Goal: Information Seeking & Learning: Learn about a topic

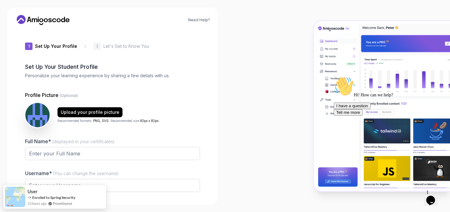
type input "clevercougar6db26"
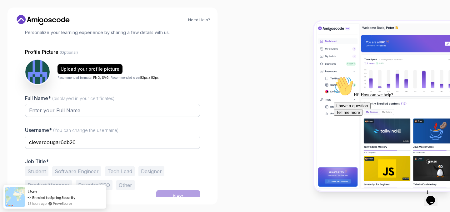
scroll to position [49, 0]
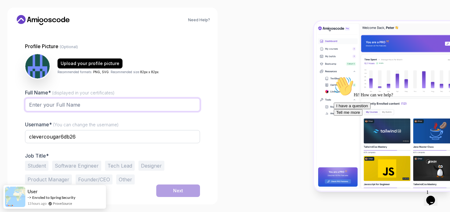
click at [121, 105] on input "Full Name* (displayed in your certificates)" at bounding box center [112, 104] width 175 height 13
type input "[PERSON_NAME] [PERSON_NAME]"
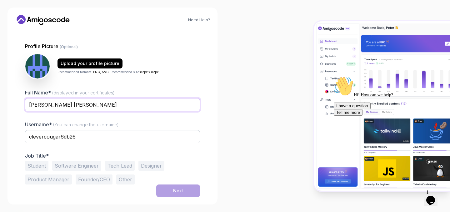
drag, startPoint x: 47, startPoint y: 107, endPoint x: 102, endPoint y: 104, distance: 55.1
click at [102, 104] on input "[PERSON_NAME] [PERSON_NAME]" at bounding box center [112, 104] width 175 height 13
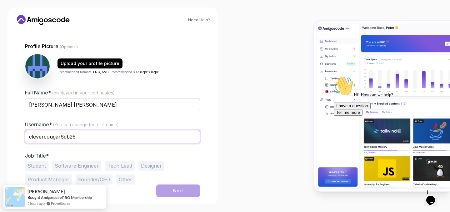
click at [98, 132] on input "clevercougar6db26" at bounding box center [112, 136] width 175 height 13
type input "tejos17"
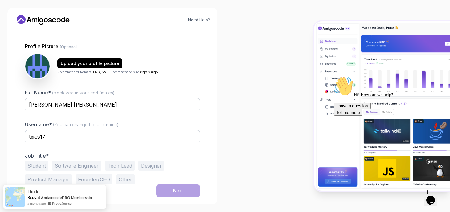
click at [68, 166] on button "Software Engineer" at bounding box center [76, 166] width 49 height 10
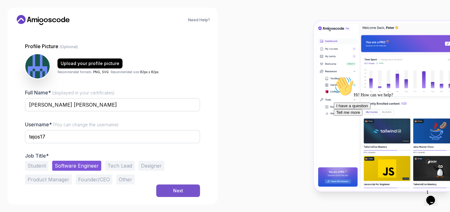
click at [172, 188] on button "Next" at bounding box center [178, 190] width 44 height 12
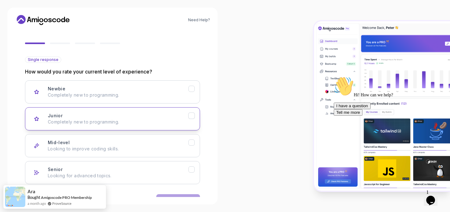
click at [147, 121] on p "Completely new to programming." at bounding box center [118, 122] width 141 height 6
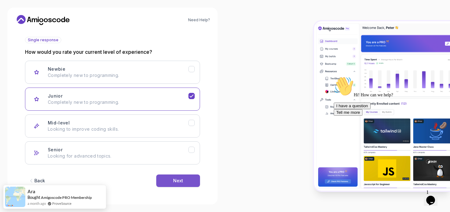
click at [186, 180] on button "Next" at bounding box center [178, 180] width 44 height 12
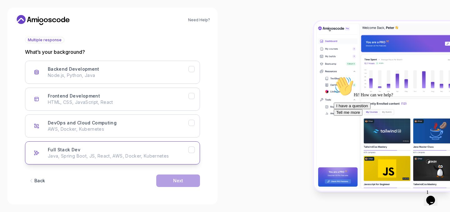
click at [193, 150] on icon "Full Stack Dev" at bounding box center [192, 150] width 6 height 6
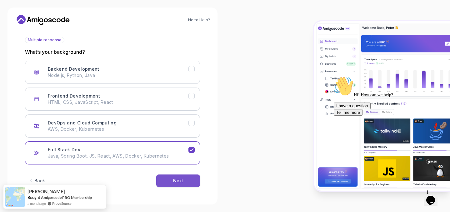
click at [193, 184] on button "Next" at bounding box center [178, 180] width 44 height 12
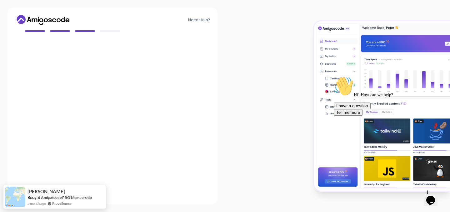
scroll to position [61, 0]
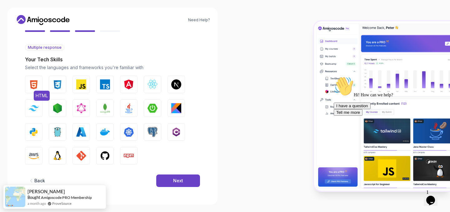
click at [36, 88] on img "button" at bounding box center [34, 84] width 10 height 10
click at [62, 88] on img "button" at bounding box center [57, 84] width 10 height 10
click at [106, 85] on img "button" at bounding box center [105, 84] width 10 height 10
click at [136, 83] on button "Angular" at bounding box center [128, 84] width 17 height 17
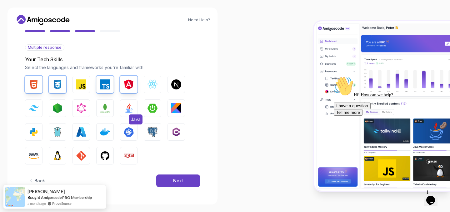
click at [125, 108] on img "button" at bounding box center [129, 108] width 10 height 10
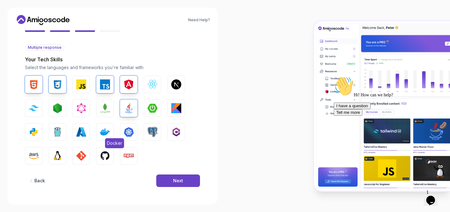
click at [109, 135] on img "button" at bounding box center [105, 132] width 10 height 10
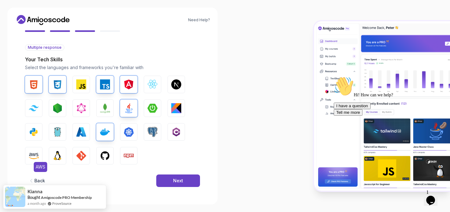
click at [35, 156] on img "button" at bounding box center [34, 156] width 10 height 10
click at [86, 159] on img "button" at bounding box center [81, 156] width 10 height 10
click at [106, 155] on img "button" at bounding box center [105, 156] width 10 height 10
click at [85, 155] on img "button" at bounding box center [81, 156] width 10 height 10
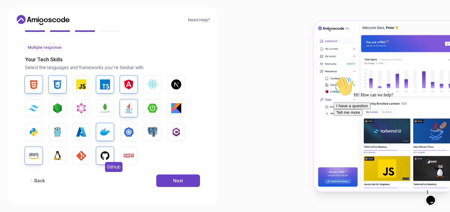
click at [106, 159] on img "button" at bounding box center [105, 156] width 10 height 10
click at [85, 159] on img "button" at bounding box center [81, 156] width 10 height 10
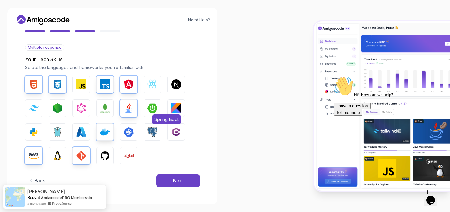
click at [155, 108] on img "button" at bounding box center [152, 108] width 10 height 10
click at [187, 177] on button "Next" at bounding box center [178, 180] width 44 height 12
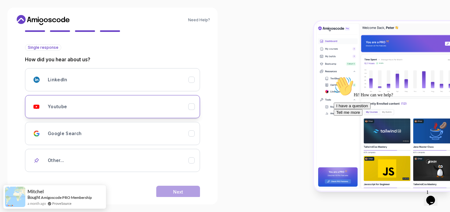
click at [122, 109] on div "Youtube" at bounding box center [118, 106] width 141 height 12
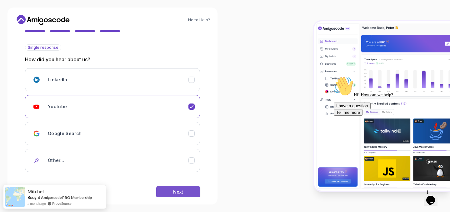
click at [185, 190] on button "Next" at bounding box center [178, 192] width 44 height 12
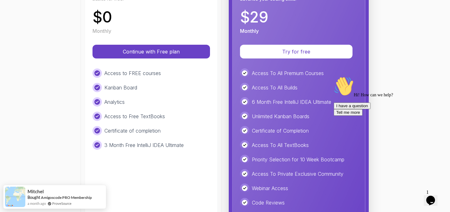
scroll to position [109, 0]
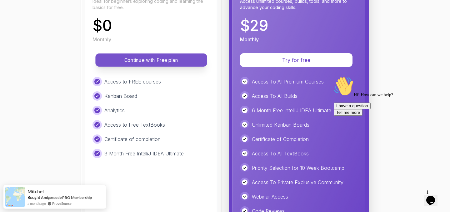
click at [157, 61] on p "Continue with Free plan" at bounding box center [150, 60] width 97 height 7
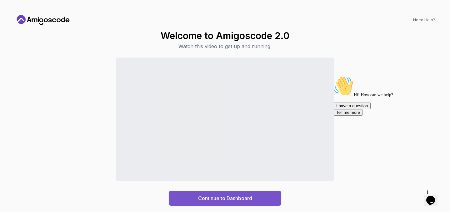
click at [253, 199] on button "Continue to Dashboard" at bounding box center [225, 198] width 112 height 15
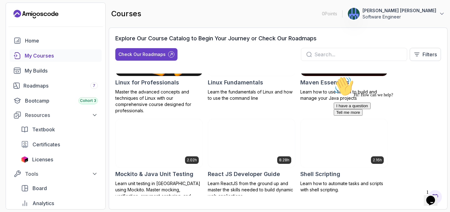
scroll to position [914, 0]
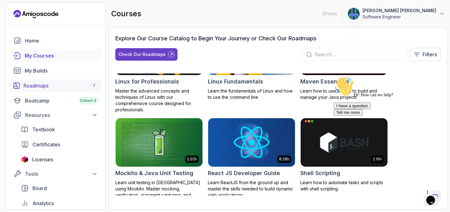
click at [58, 83] on div "Roadmaps 7" at bounding box center [60, 85] width 74 height 7
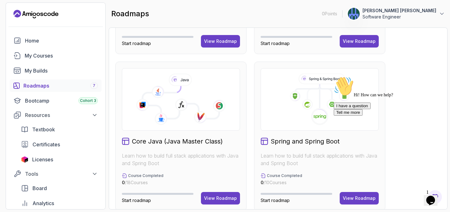
scroll to position [129, 0]
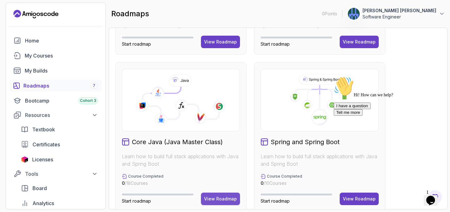
click at [222, 201] on div "View Roadmap" at bounding box center [220, 199] width 33 height 6
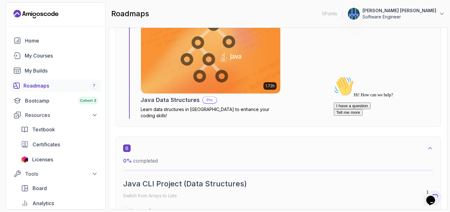
scroll to position [1805, 0]
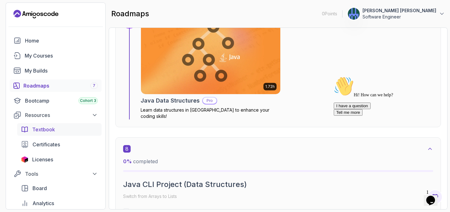
click at [60, 126] on div "Textbook" at bounding box center [65, 129] width 66 height 7
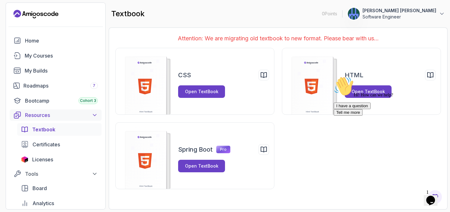
click at [62, 114] on div "Resources" at bounding box center [61, 114] width 73 height 7
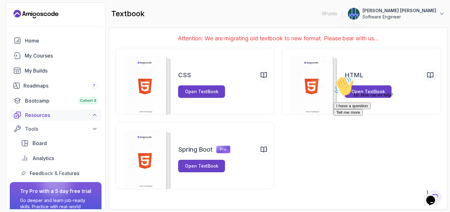
click at [61, 116] on div "Resources" at bounding box center [61, 114] width 73 height 7
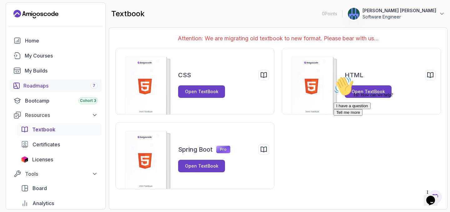
click at [58, 88] on div "Roadmaps 7" at bounding box center [60, 85] width 74 height 7
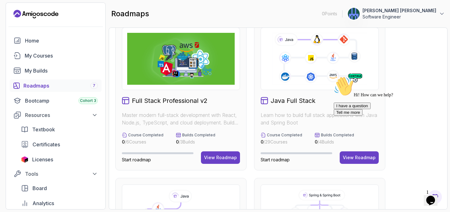
scroll to position [14, 0]
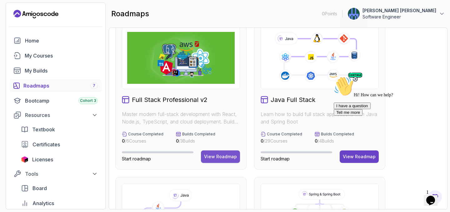
click at [216, 156] on div "View Roadmap" at bounding box center [220, 156] width 33 height 6
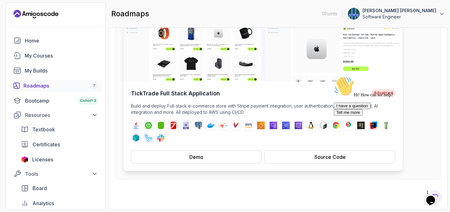
scroll to position [81, 0]
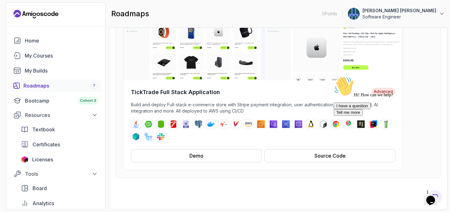
click at [334, 76] on icon "Chat attention grabber" at bounding box center [334, 76] width 0 height 0
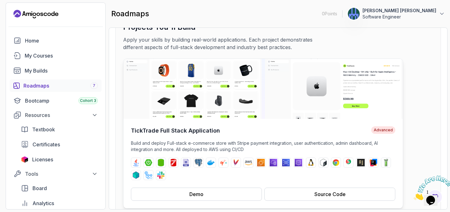
scroll to position [0, 0]
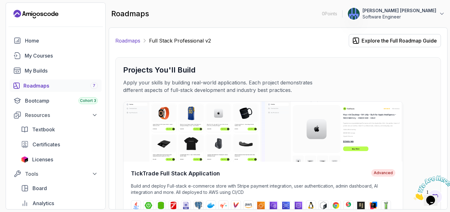
click at [132, 41] on link "Roadmaps" at bounding box center [127, 40] width 25 height 7
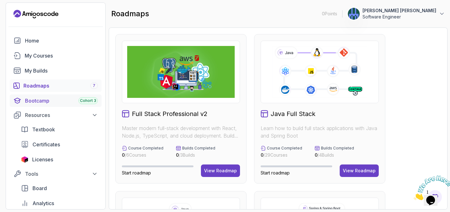
click at [62, 97] on div "Bootcamp Cohort 3" at bounding box center [61, 100] width 73 height 7
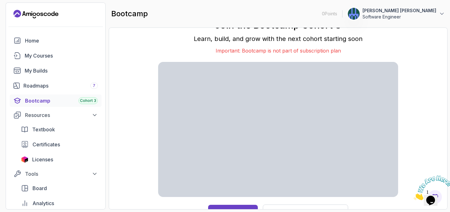
scroll to position [8, 0]
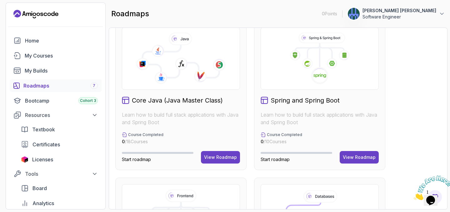
scroll to position [168, 0]
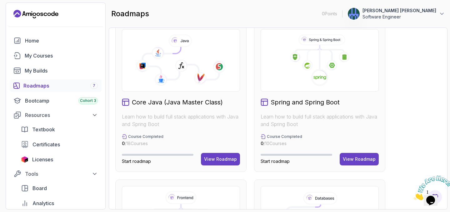
click at [197, 49] on icon at bounding box center [180, 60] width 107 height 52
click at [230, 162] on button "View Roadmap" at bounding box center [220, 159] width 39 height 12
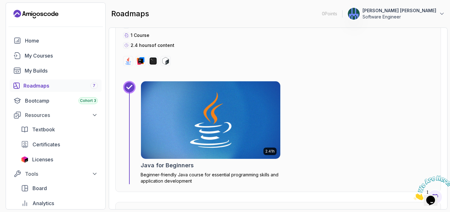
scroll to position [247, 0]
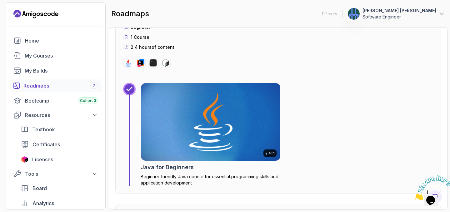
click at [231, 146] on img at bounding box center [210, 121] width 146 height 81
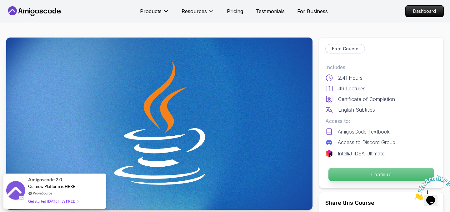
click at [347, 171] on p "Continue" at bounding box center [381, 174] width 106 height 13
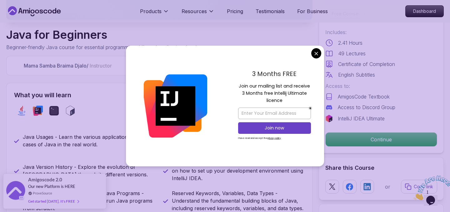
scroll to position [190, 0]
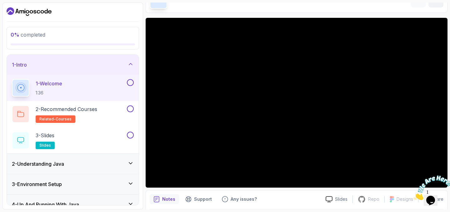
scroll to position [46, 0]
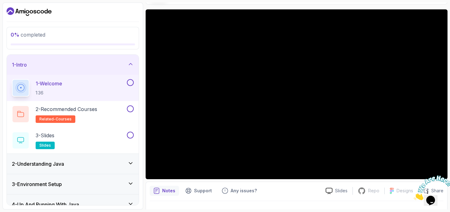
click at [414, 196] on icon "Close" at bounding box center [414, 198] width 0 height 5
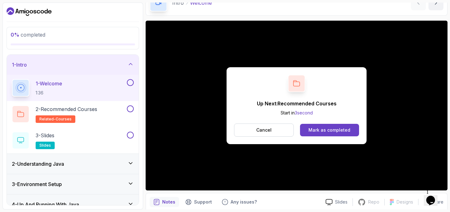
scroll to position [42, 0]
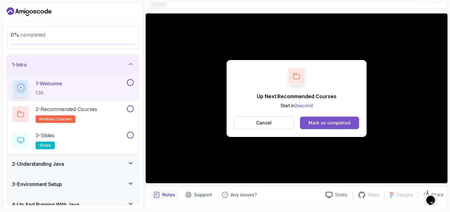
click at [319, 121] on div "Mark as completed" at bounding box center [329, 123] width 42 height 6
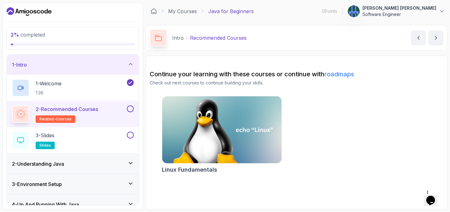
click at [127, 112] on button "2 - Recommended Courses related-courses" at bounding box center [73, 113] width 122 height 17
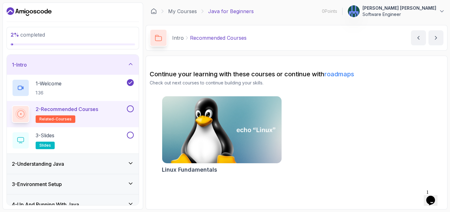
click at [252, 137] on img at bounding box center [221, 130] width 125 height 70
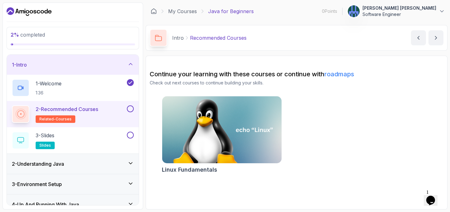
click at [340, 74] on link "roadmaps" at bounding box center [339, 73] width 30 height 7
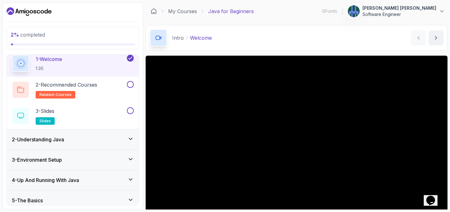
scroll to position [26, 0]
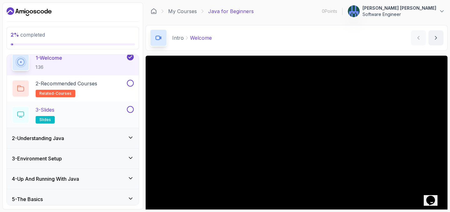
click at [69, 109] on div "3 - Slides slides" at bounding box center [69, 114] width 114 height 17
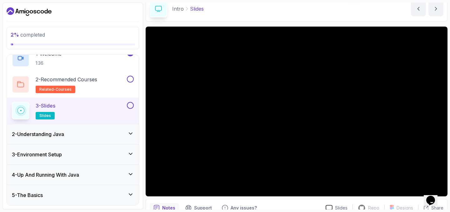
scroll to position [59, 0]
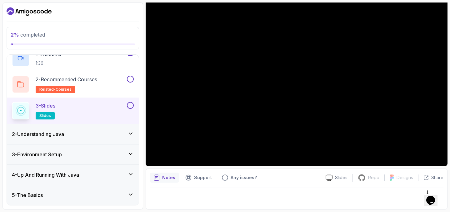
click at [70, 140] on div "2 - Understanding Java" at bounding box center [73, 134] width 132 height 20
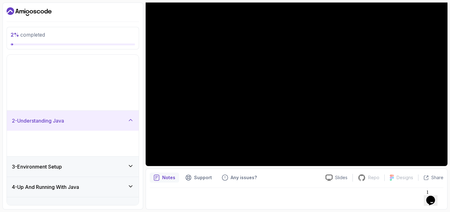
scroll to position [0, 0]
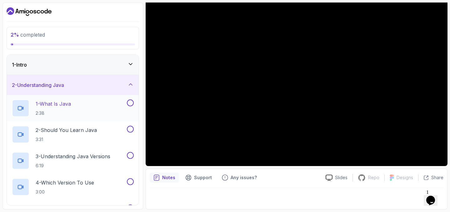
click at [69, 106] on p "1 - What Is Java" at bounding box center [53, 103] width 35 height 7
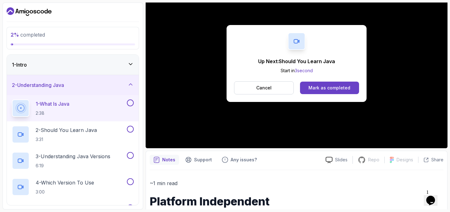
scroll to position [82, 0]
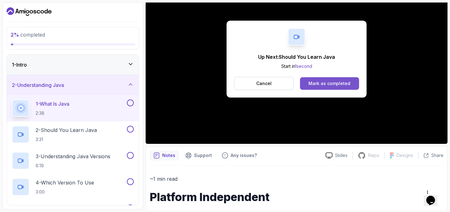
click at [322, 82] on div "Mark as completed" at bounding box center [329, 83] width 42 height 6
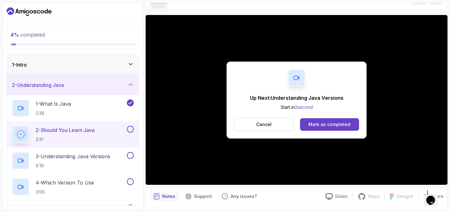
scroll to position [42, 0]
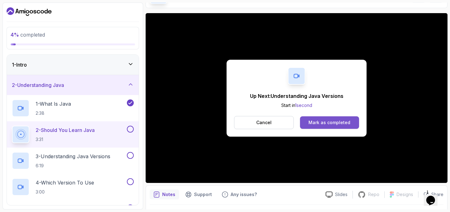
click at [336, 124] on div "Mark as completed" at bounding box center [329, 122] width 42 height 6
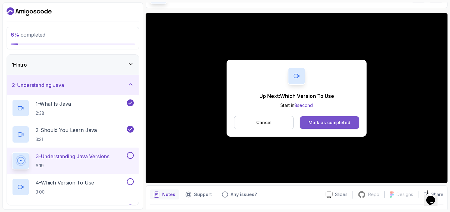
click at [323, 124] on div "Mark as completed" at bounding box center [329, 122] width 42 height 6
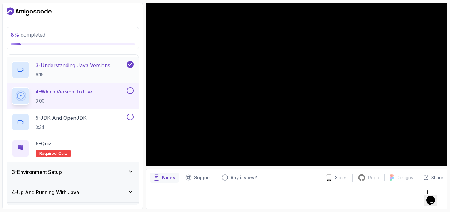
scroll to position [92, 0]
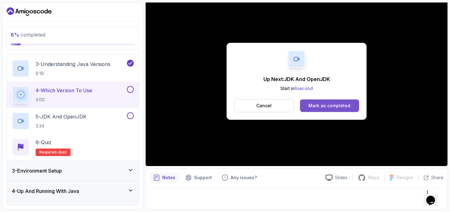
click at [320, 106] on div "Mark as completed" at bounding box center [329, 105] width 42 height 6
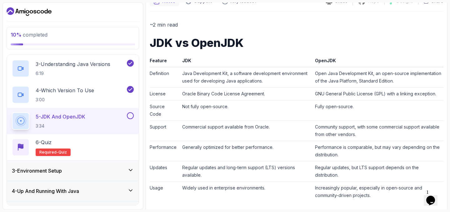
scroll to position [260, 0]
